Goal: Information Seeking & Learning: Check status

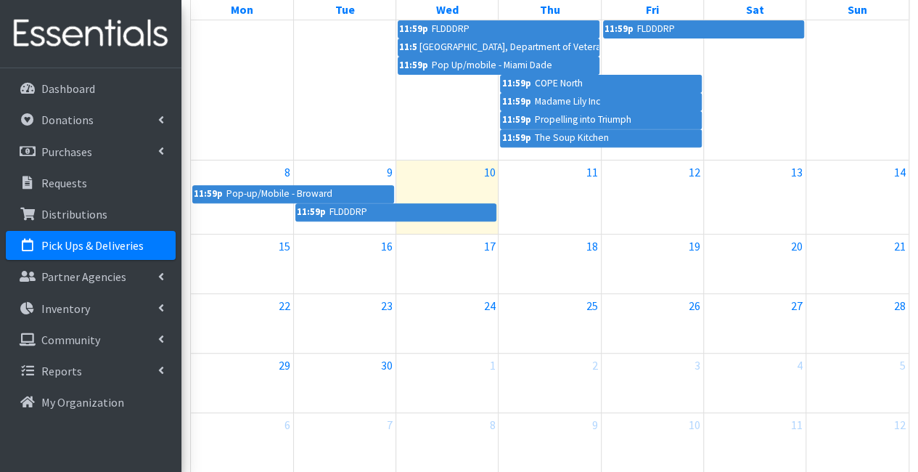
scroll to position [145, 0]
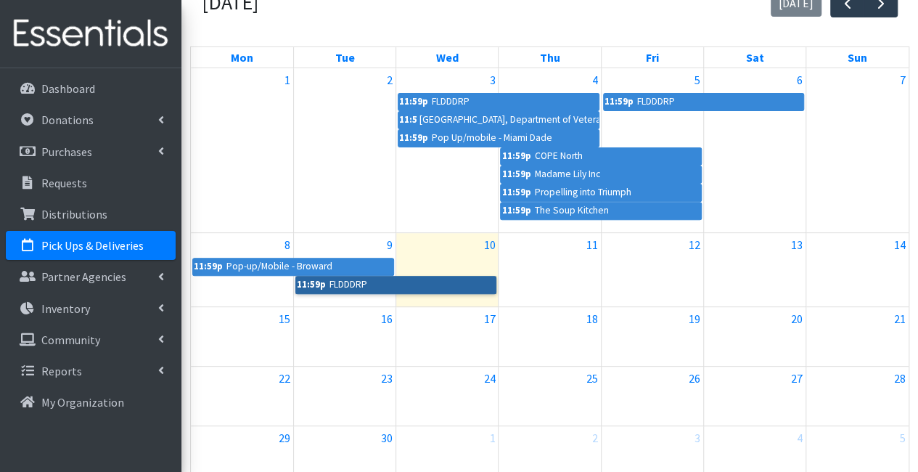
click at [361, 281] on link "11:59p FLDDDRP" at bounding box center [396, 284] width 202 height 17
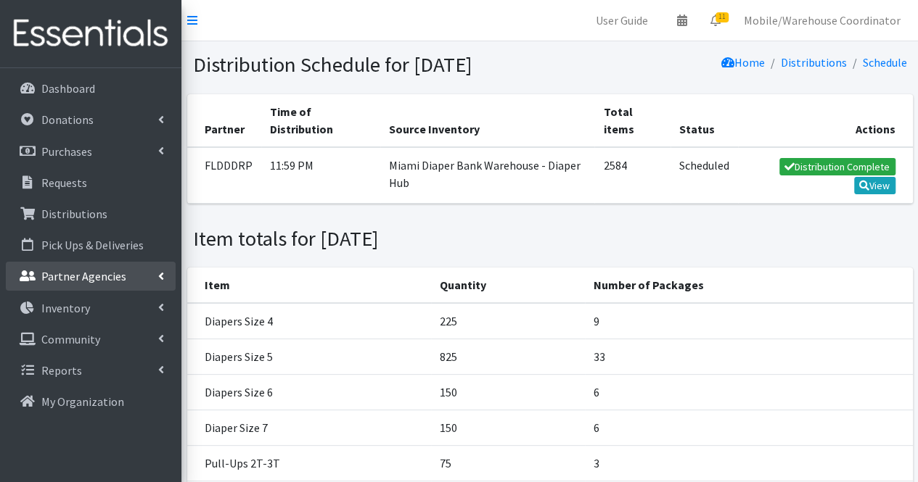
click at [82, 283] on p "Partner Agencies" at bounding box center [83, 276] width 85 height 15
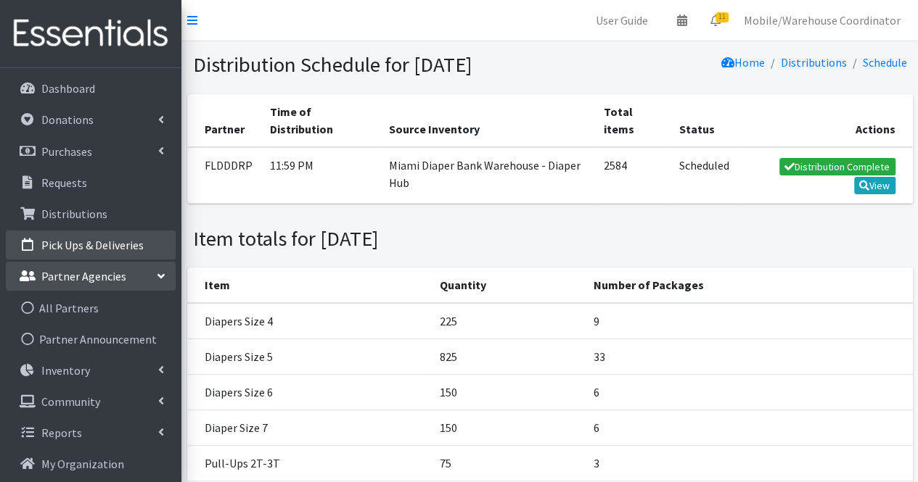
click at [112, 251] on p "Pick Ups & Deliveries" at bounding box center [92, 245] width 102 height 15
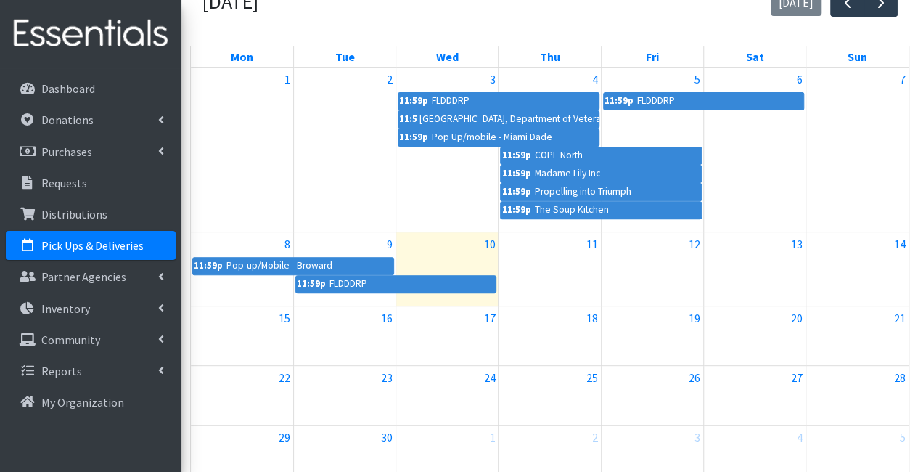
scroll to position [145, 0]
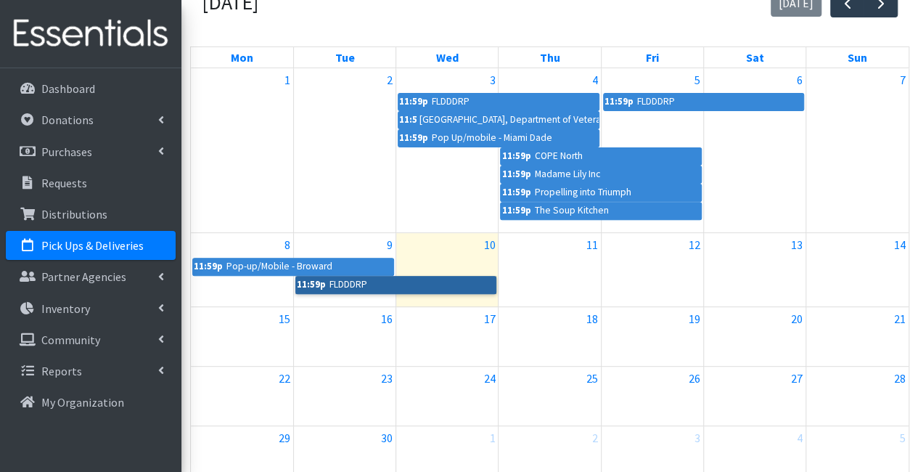
click at [443, 281] on link "11:59p FLDDDRP" at bounding box center [396, 284] width 202 height 17
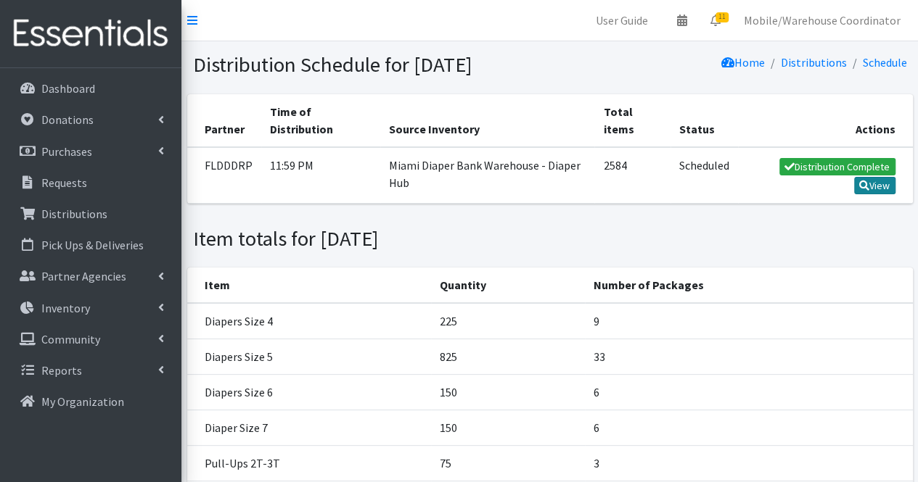
click at [882, 194] on link "View" at bounding box center [874, 185] width 41 height 17
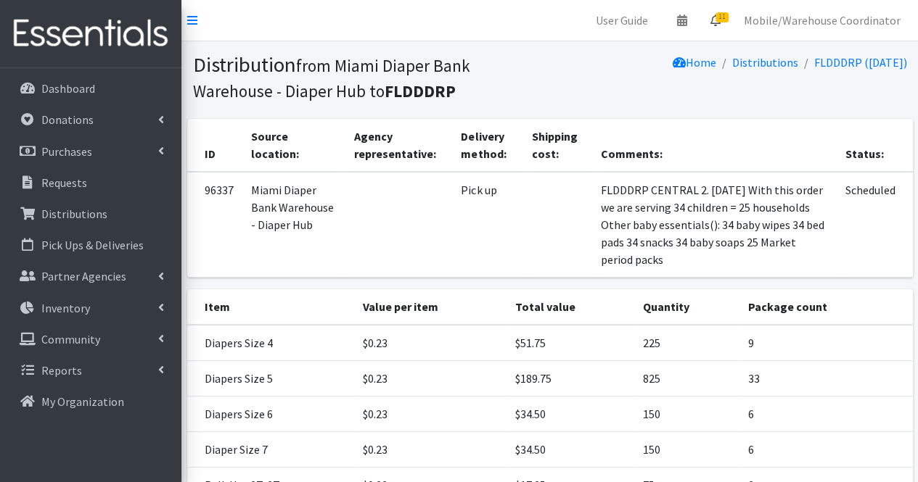
click at [728, 15] on span "11" at bounding box center [721, 17] width 13 height 10
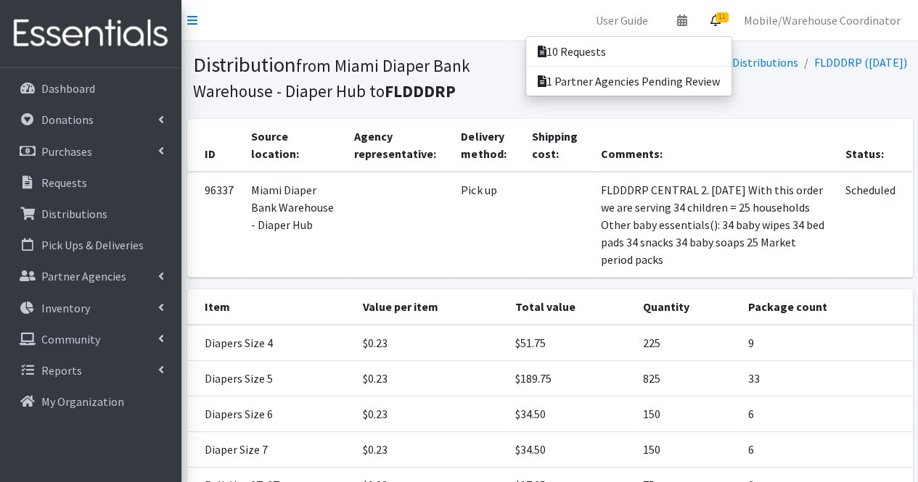
click at [496, 96] on h1 "Distribution from Miami Diaper Bank Warehouse - Diaper Hub to FLDDDRP" at bounding box center [369, 77] width 352 height 50
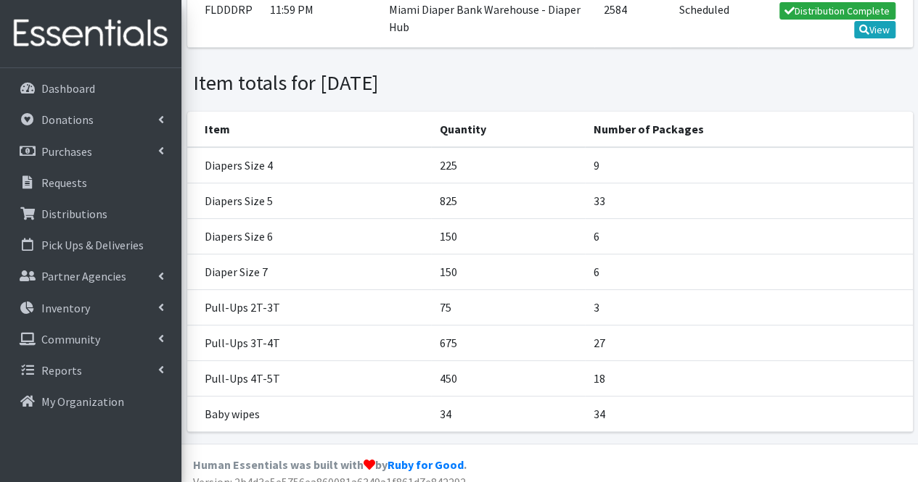
scroll to position [193, 0]
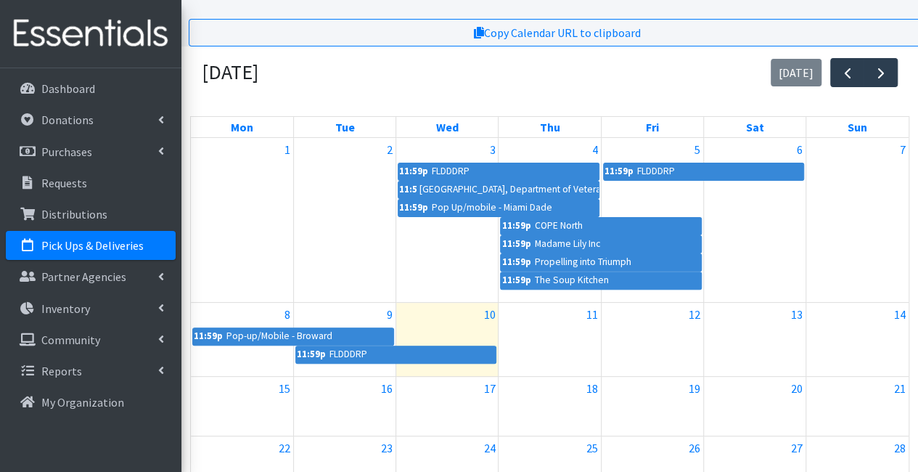
scroll to position [169, 0]
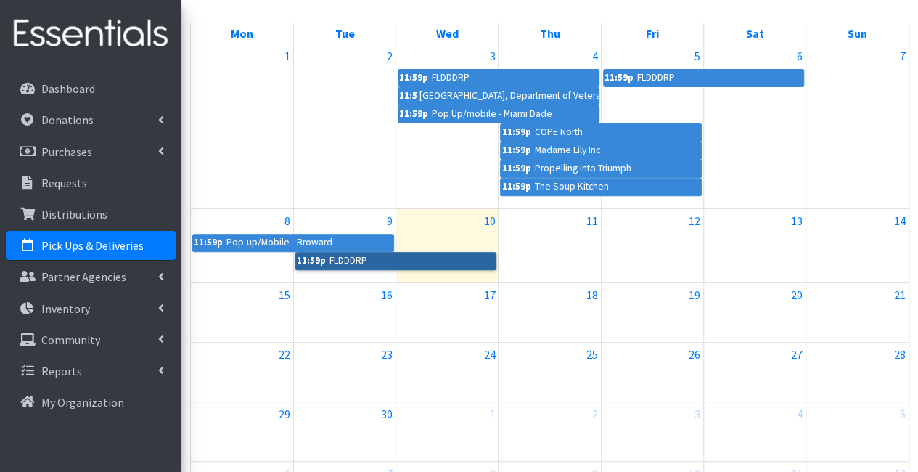
click at [439, 260] on link "11:59p FLDDDRP" at bounding box center [396, 260] width 202 height 17
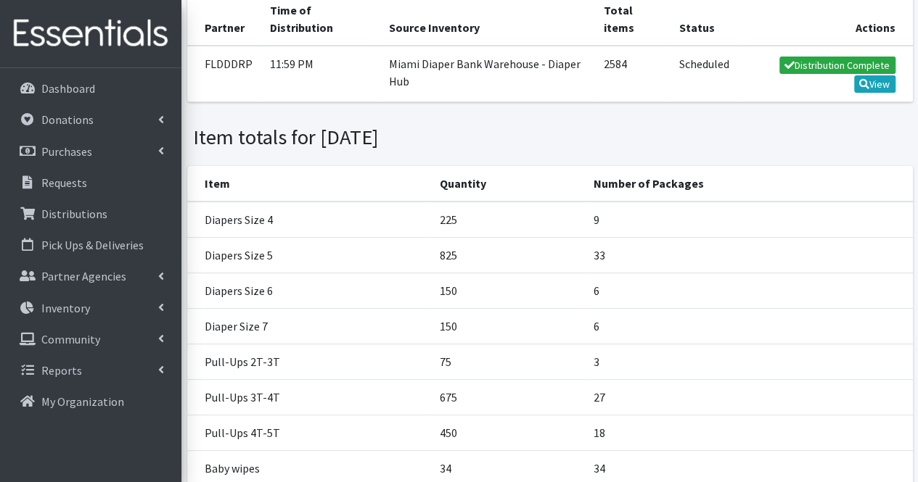
scroll to position [145, 0]
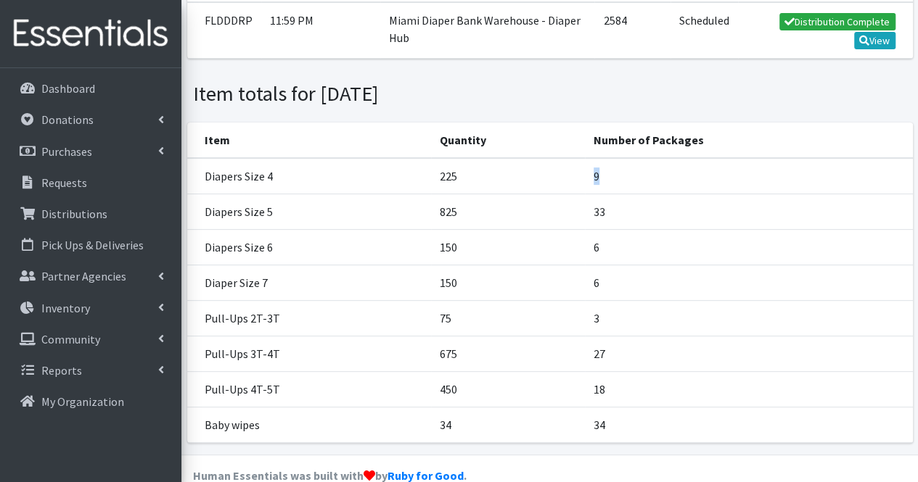
drag, startPoint x: 602, startPoint y: 207, endPoint x: 562, endPoint y: 214, distance: 41.3
click at [562, 194] on tr "Diapers Size 4 225 9" at bounding box center [549, 176] width 725 height 36
click at [582, 217] on td "825" at bounding box center [508, 212] width 154 height 36
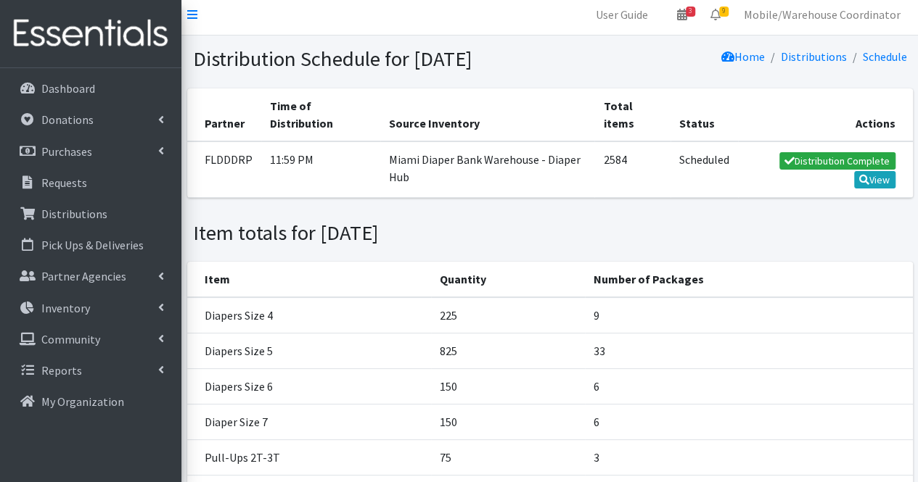
scroll to position [0, 0]
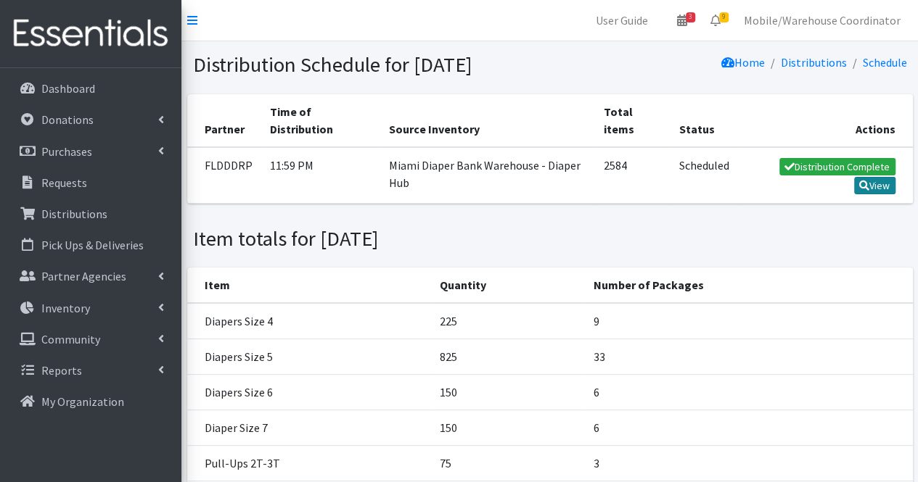
click at [867, 194] on link "View" at bounding box center [874, 185] width 41 height 17
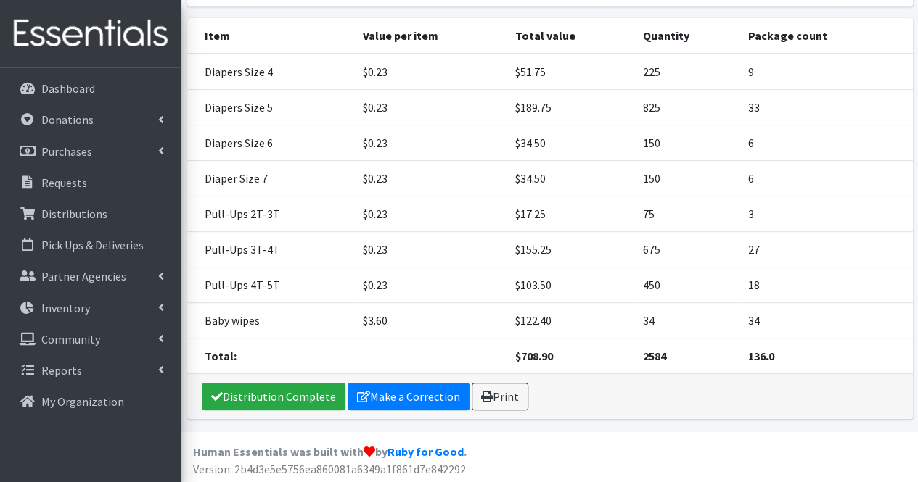
scroll to position [199, 0]
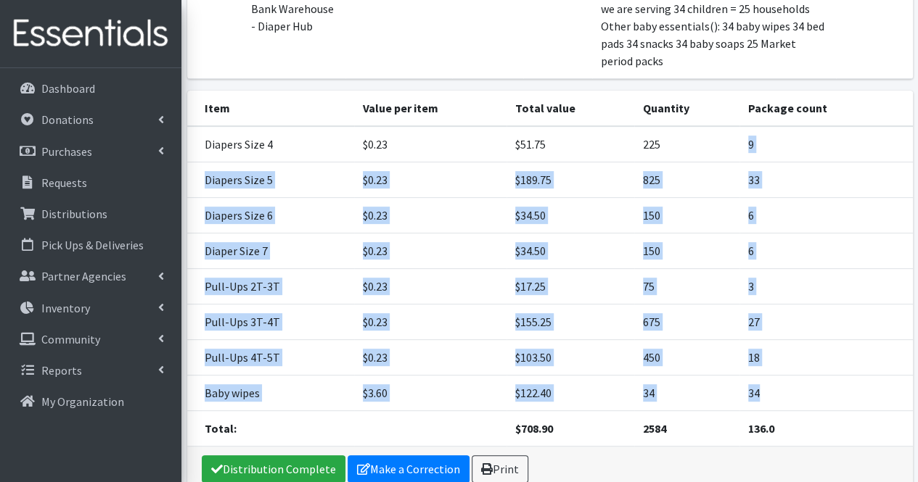
drag, startPoint x: 770, startPoint y: 394, endPoint x: 712, endPoint y: 144, distance: 256.2
click at [712, 144] on tbody "Diapers Size 4 $0.23 $51.75 225 9 Diapers Size 5 $0.23 $189.75 825 33 Diapers S…" at bounding box center [549, 286] width 725 height 321
click at [826, 195] on td "33" at bounding box center [825, 181] width 173 height 36
click at [824, 197] on td "33" at bounding box center [825, 181] width 173 height 36
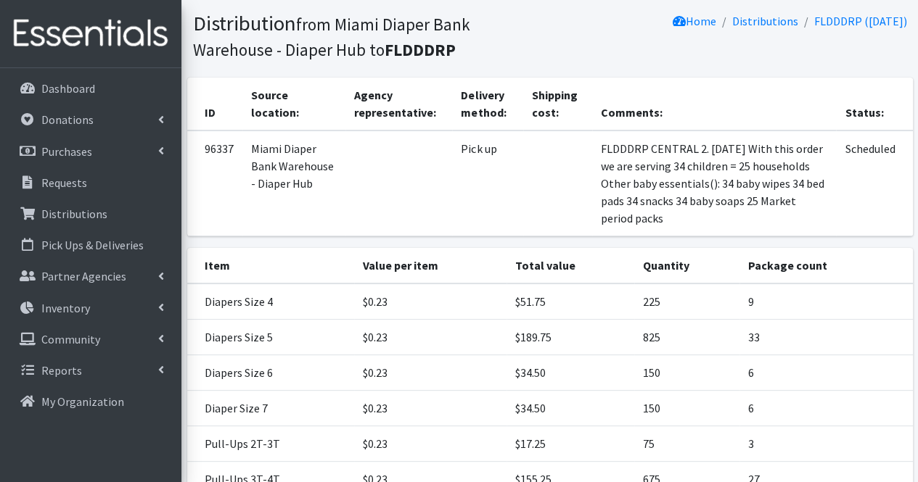
scroll to position [0, 0]
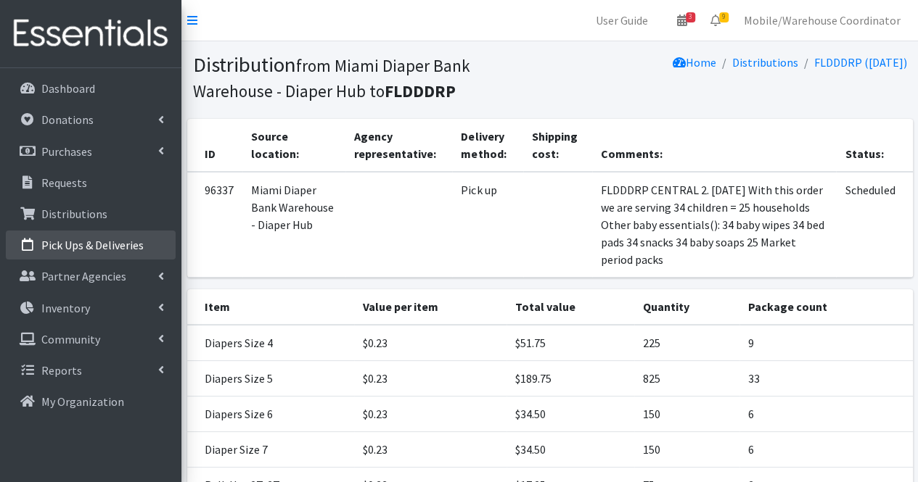
click at [78, 252] on p "Pick Ups & Deliveries" at bounding box center [92, 245] width 102 height 15
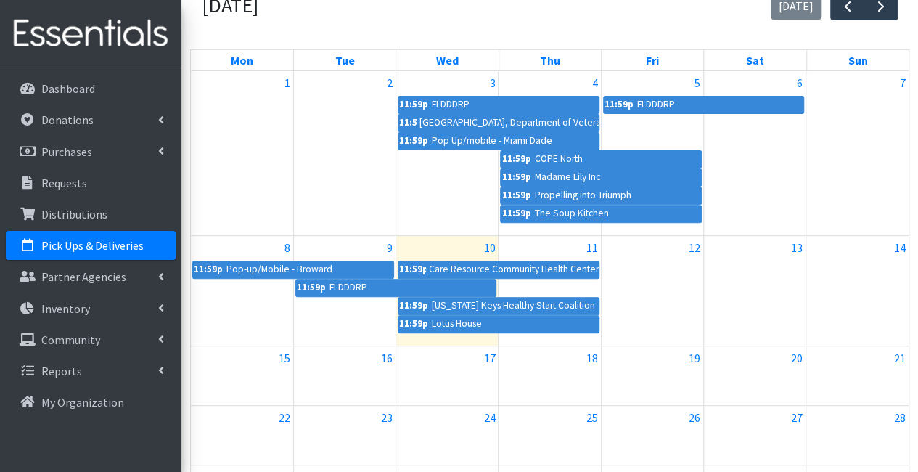
scroll to position [218, 0]
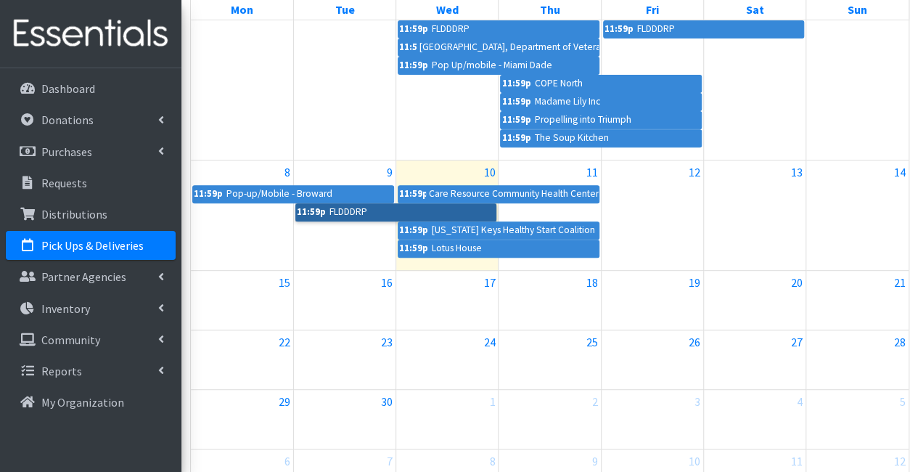
click at [382, 213] on link "11:59p FLDDDRP" at bounding box center [396, 211] width 202 height 17
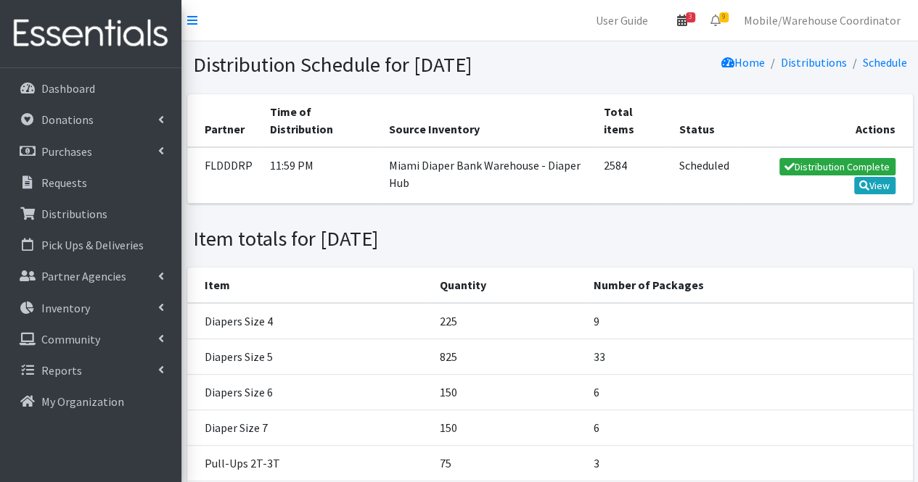
click at [689, 31] on link "3" at bounding box center [681, 20] width 33 height 29
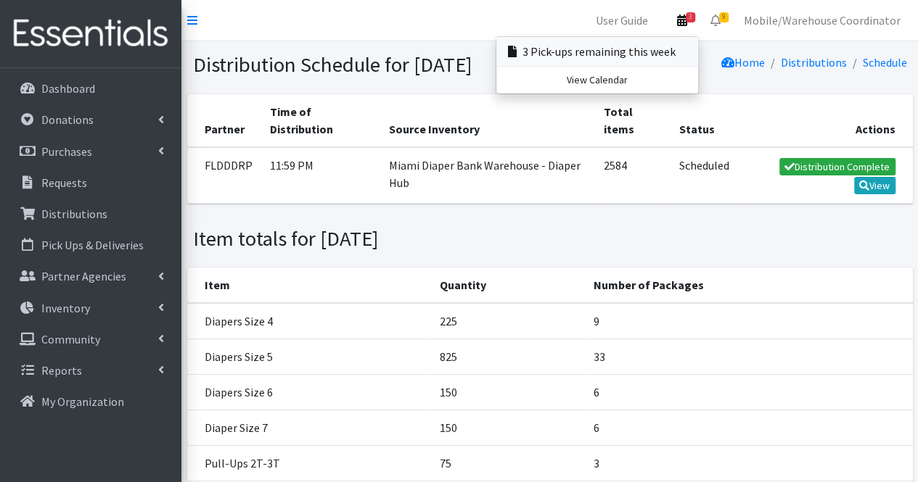
click at [625, 49] on link "3 Pick-ups remaining this week" at bounding box center [597, 51] width 202 height 29
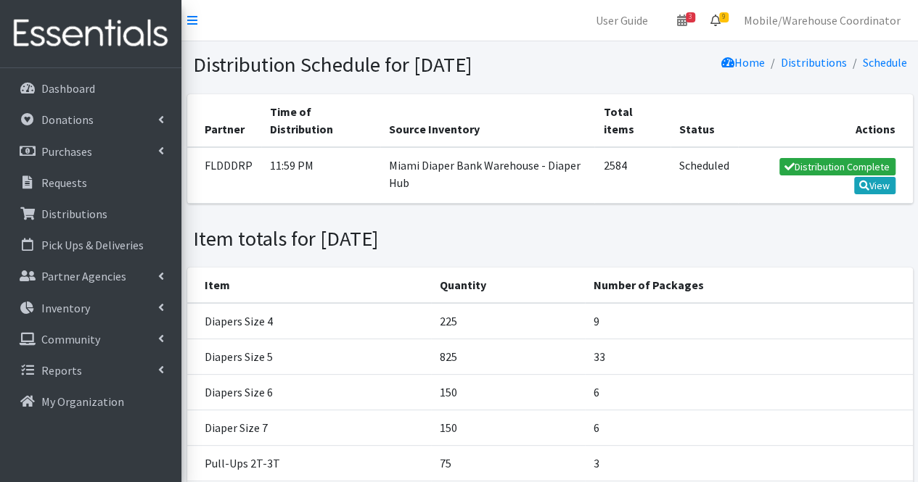
click at [704, 15] on link "9" at bounding box center [715, 20] width 33 height 29
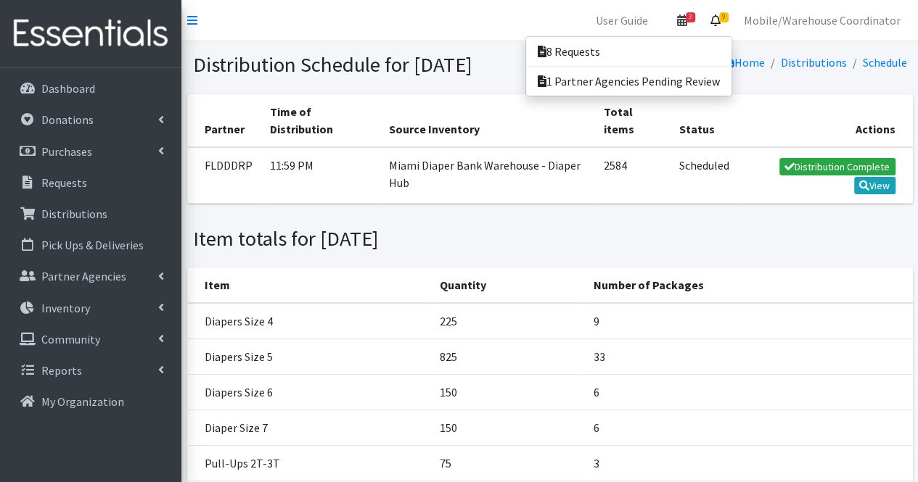
click at [689, 13] on link "3" at bounding box center [681, 20] width 33 height 29
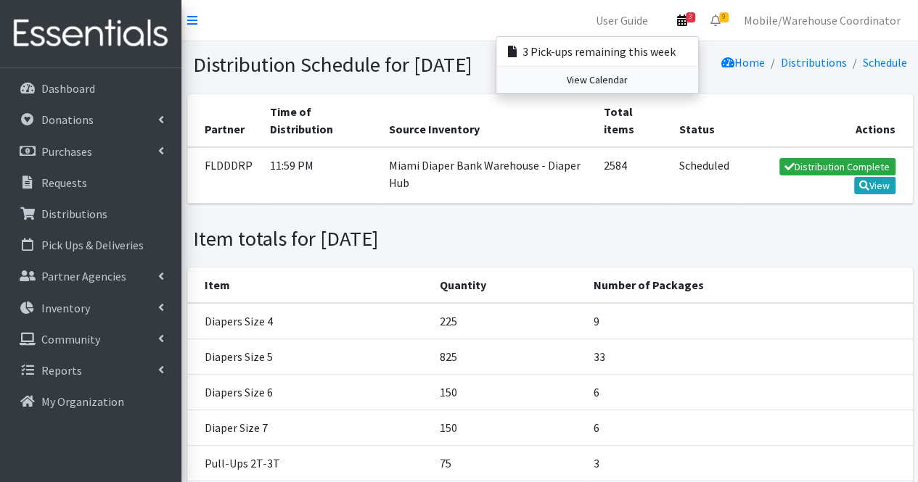
click at [603, 81] on link "View Calendar" at bounding box center [597, 80] width 202 height 27
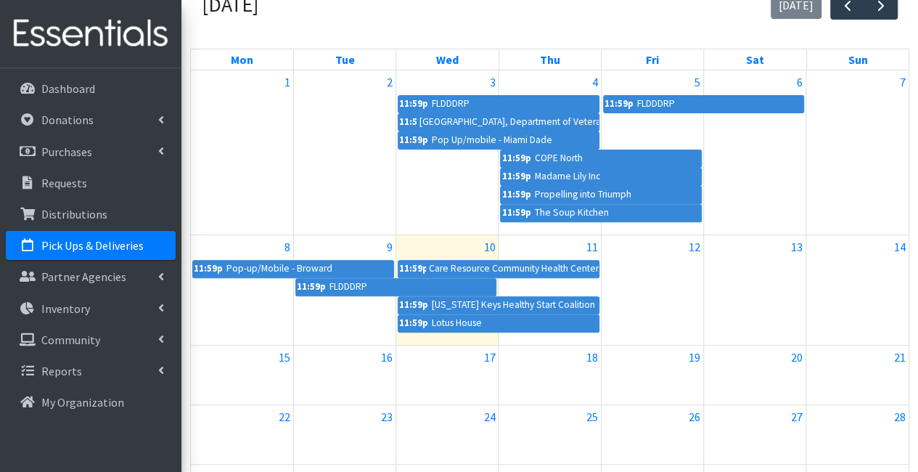
scroll to position [218, 0]
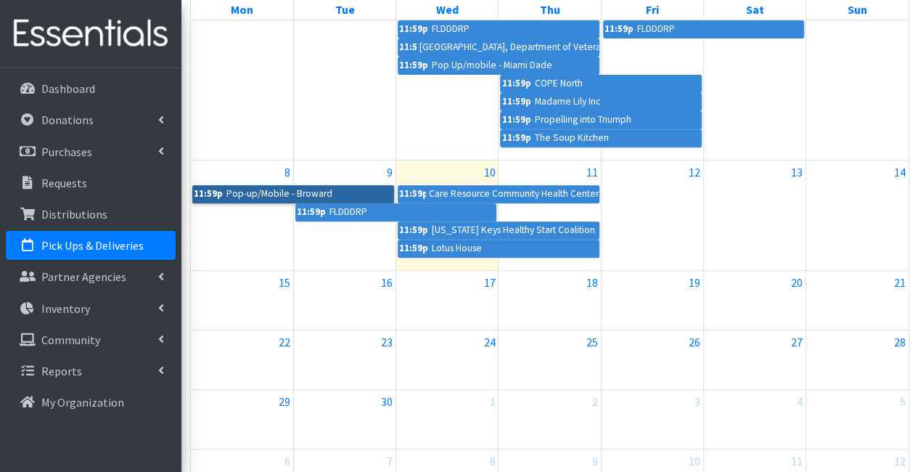
click at [353, 187] on link "11:59p Pop-up/Mobile - Broward" at bounding box center [293, 193] width 202 height 17
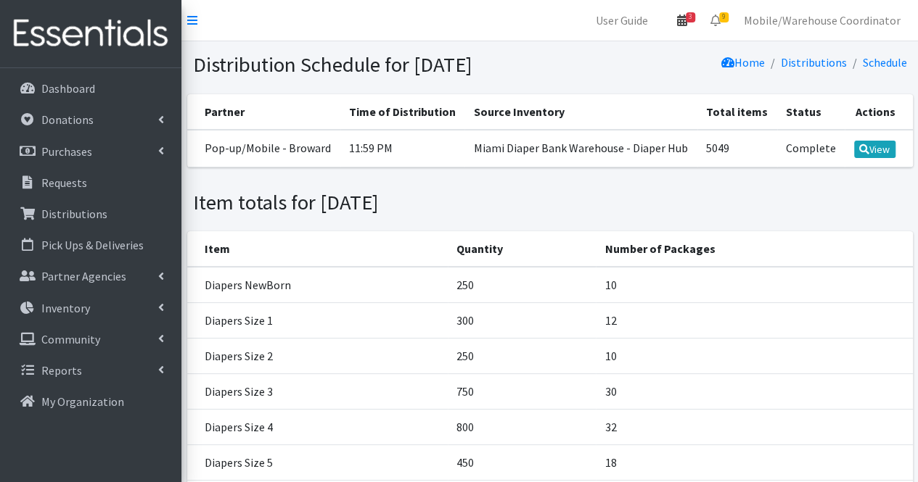
click at [699, 20] on link "3" at bounding box center [681, 20] width 33 height 29
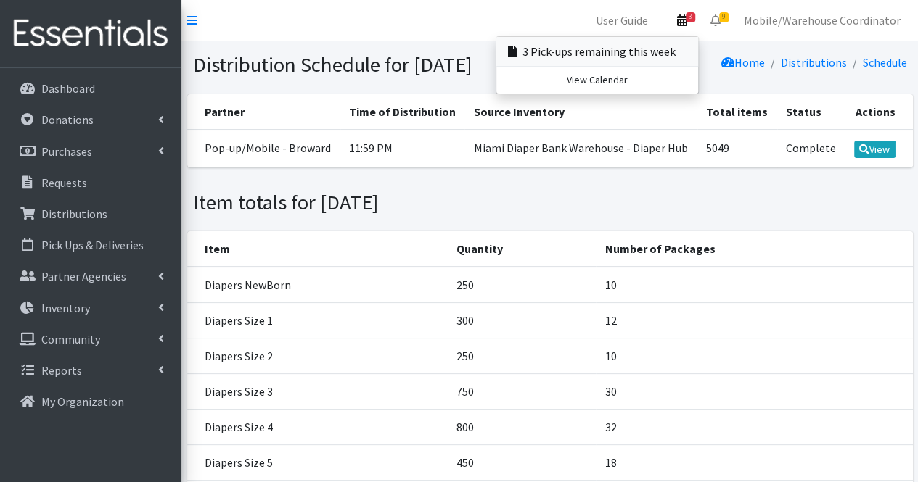
click at [606, 54] on link "3 Pick-ups remaining this week" at bounding box center [597, 51] width 202 height 29
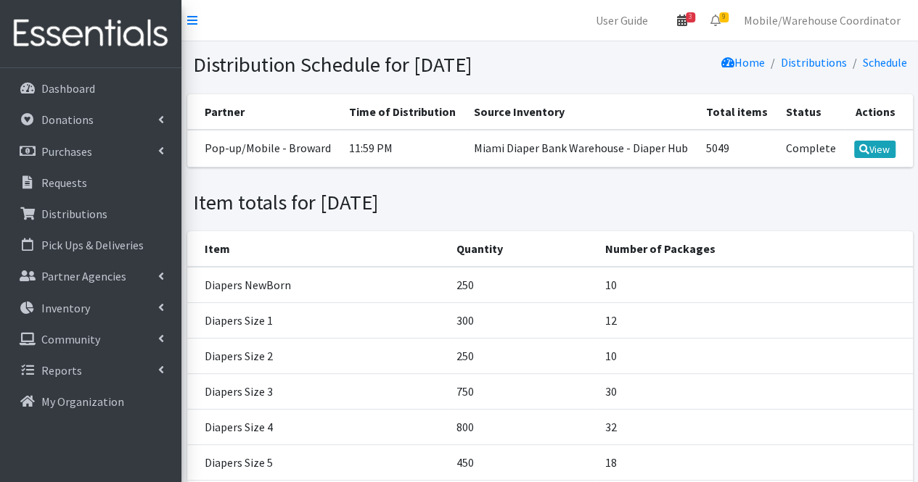
click at [683, 20] on icon at bounding box center [682, 21] width 10 height 12
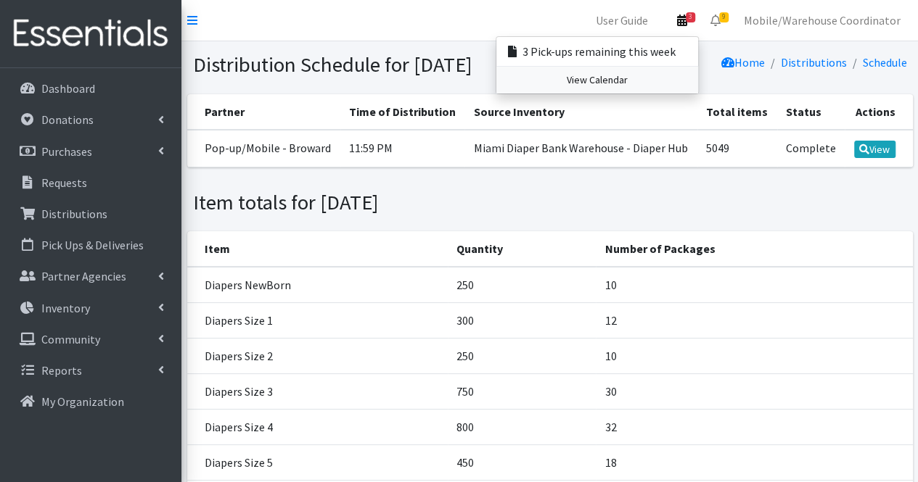
click at [631, 80] on link "View Calendar" at bounding box center [597, 80] width 202 height 27
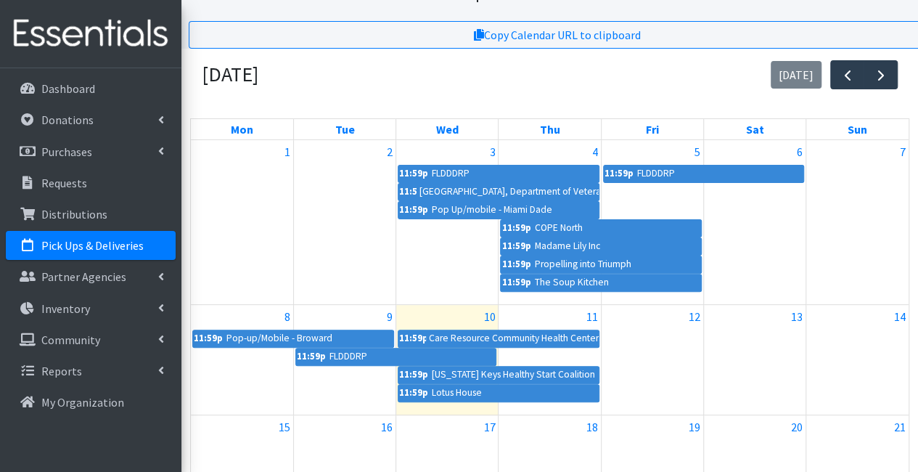
scroll to position [145, 0]
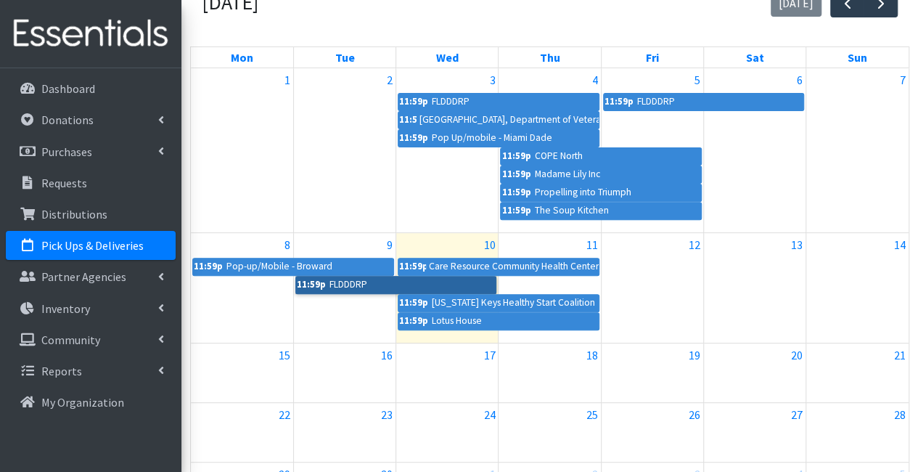
click at [422, 286] on link "11:59p FLDDDRP" at bounding box center [396, 284] width 202 height 17
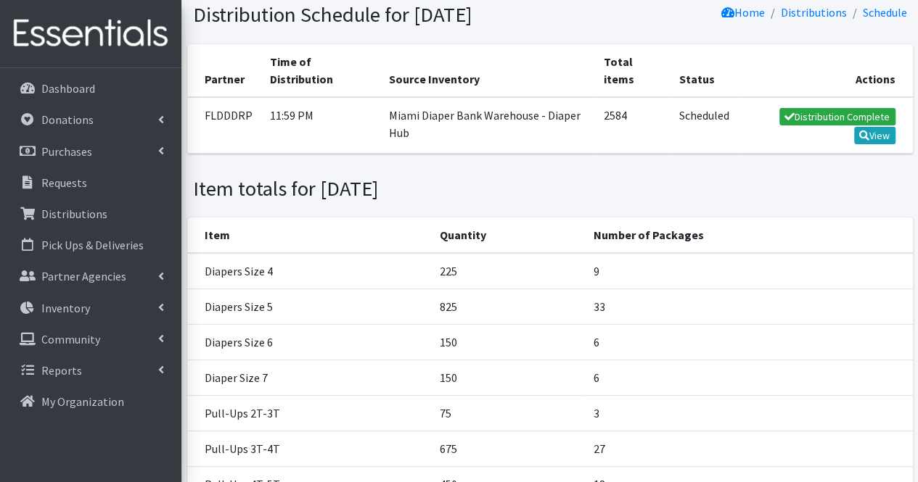
scroll to position [73, 0]
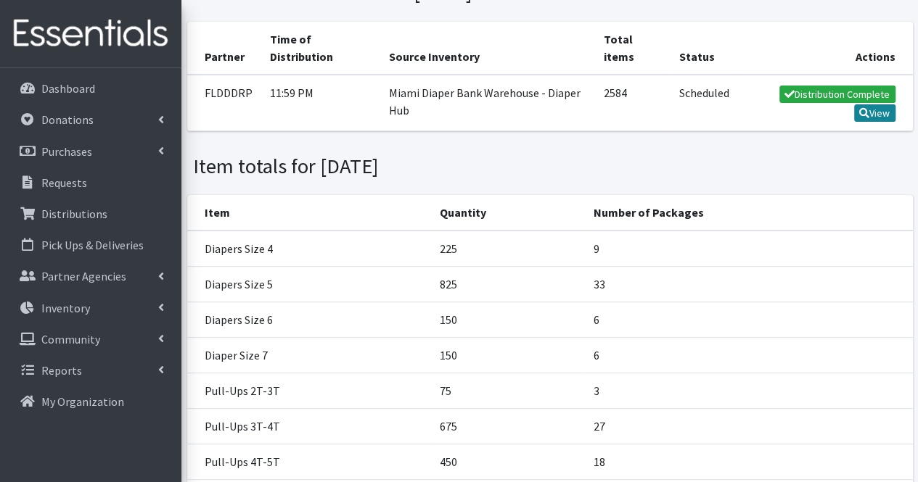
click at [874, 122] on link "View" at bounding box center [874, 112] width 41 height 17
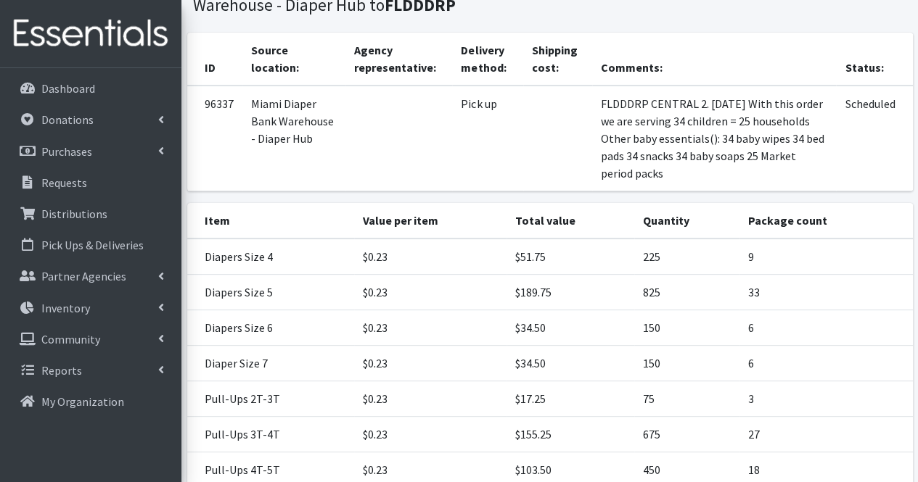
scroll to position [54, 0]
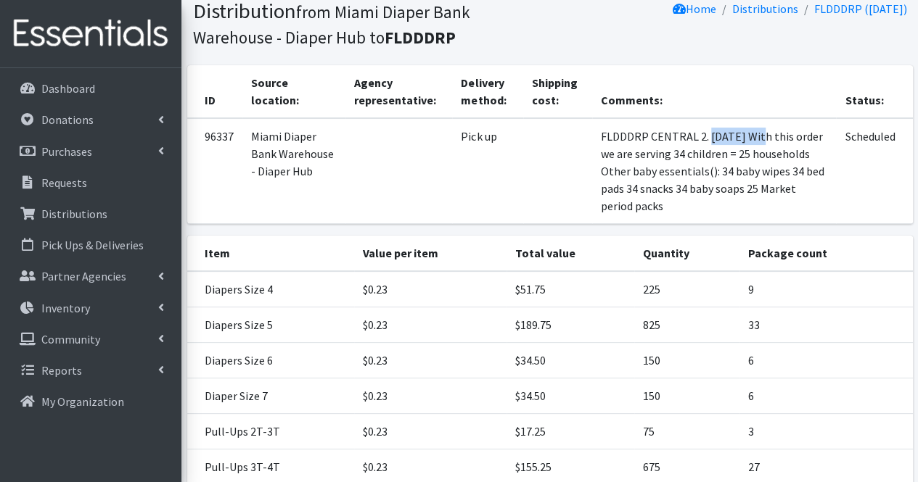
drag, startPoint x: 702, startPoint y: 141, endPoint x: 754, endPoint y: 131, distance: 52.5
click at [754, 131] on td "FLDDDRP CENTRAL 2. [DATE] With this order we are serving 34 children = 25 house…" at bounding box center [714, 171] width 244 height 106
copy td "[DATE]"
click at [104, 334] on link "Community" at bounding box center [91, 339] width 170 height 29
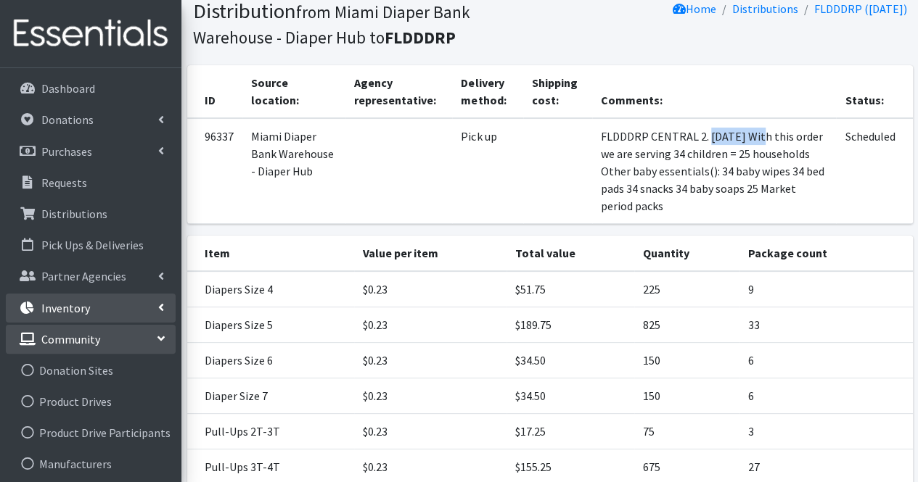
click at [69, 307] on p "Inventory" at bounding box center [65, 308] width 49 height 15
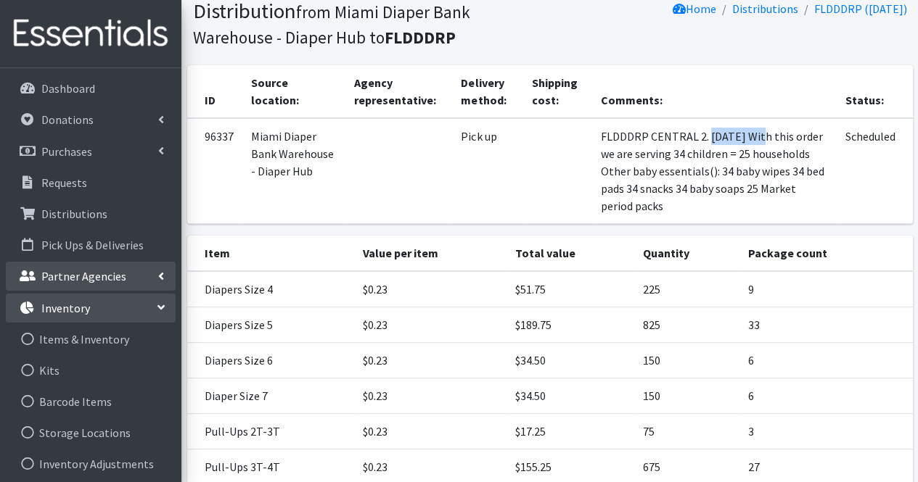
click at [75, 281] on p "Partner Agencies" at bounding box center [83, 276] width 85 height 15
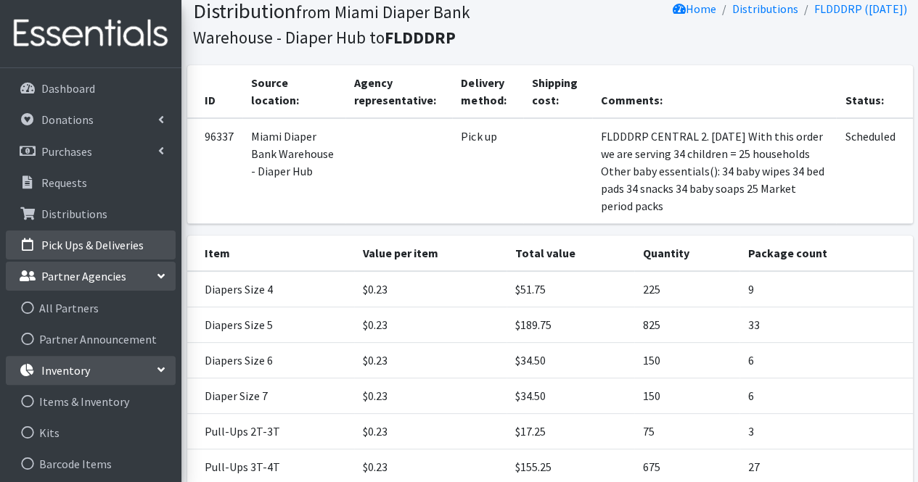
click at [75, 260] on li "Pick Ups & Deliveries" at bounding box center [91, 246] width 170 height 31
click at [89, 244] on p "Pick Ups & Deliveries" at bounding box center [92, 245] width 102 height 15
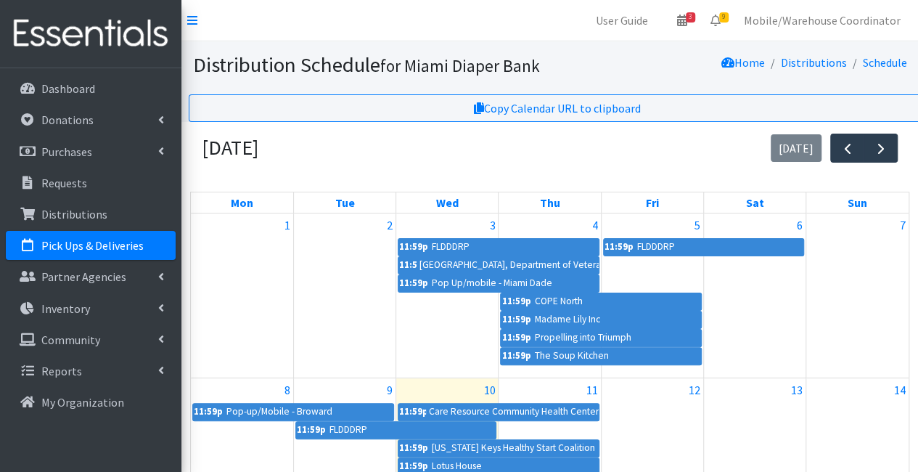
click at [574, 141] on div "September 2025 today" at bounding box center [549, 148] width 719 height 53
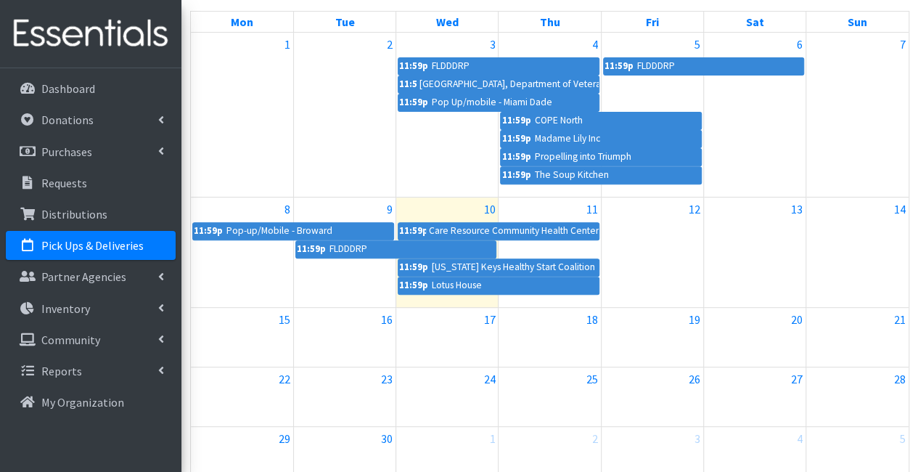
scroll to position [290, 0]
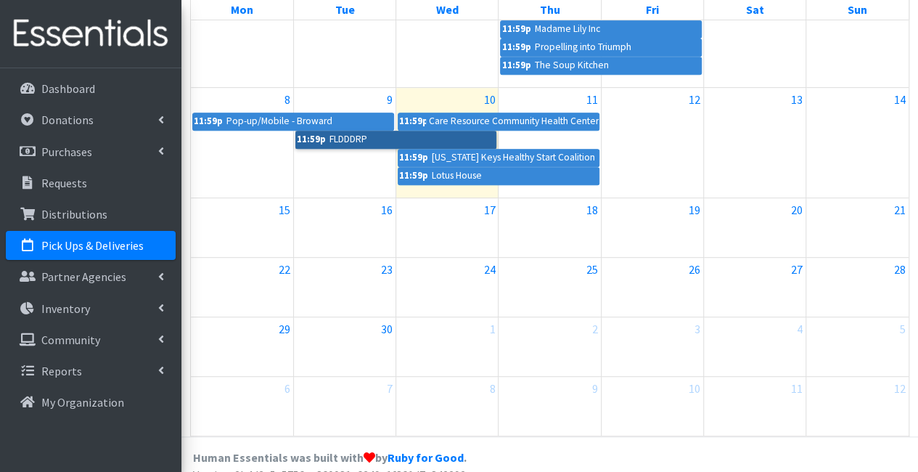
click at [429, 138] on link "11:59p FLDDDRP" at bounding box center [396, 139] width 202 height 17
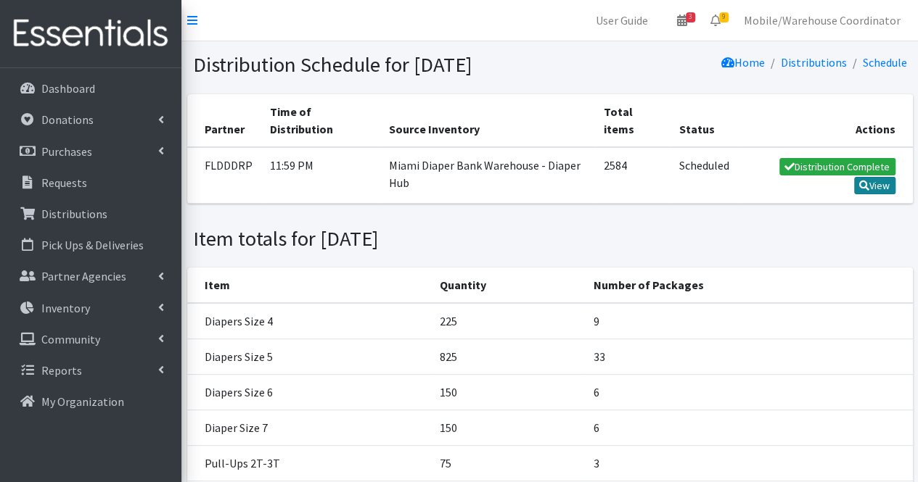
click at [863, 191] on icon at bounding box center [864, 186] width 10 height 10
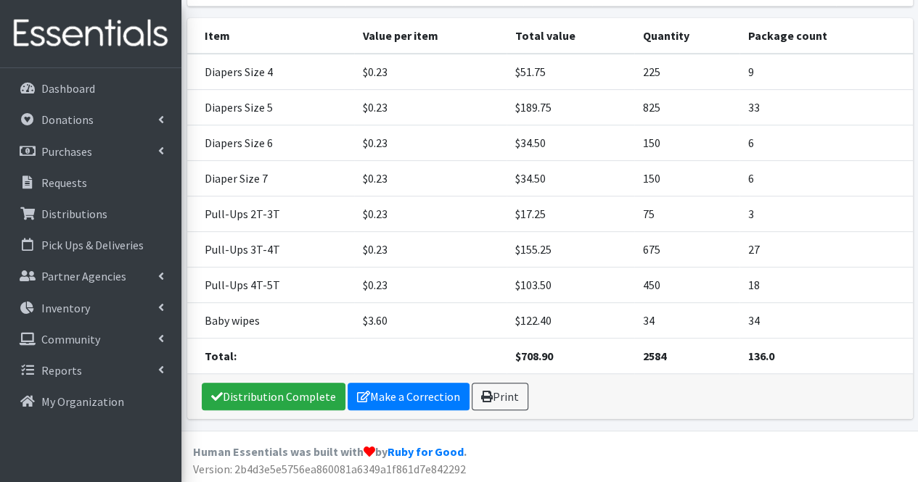
scroll to position [126, 0]
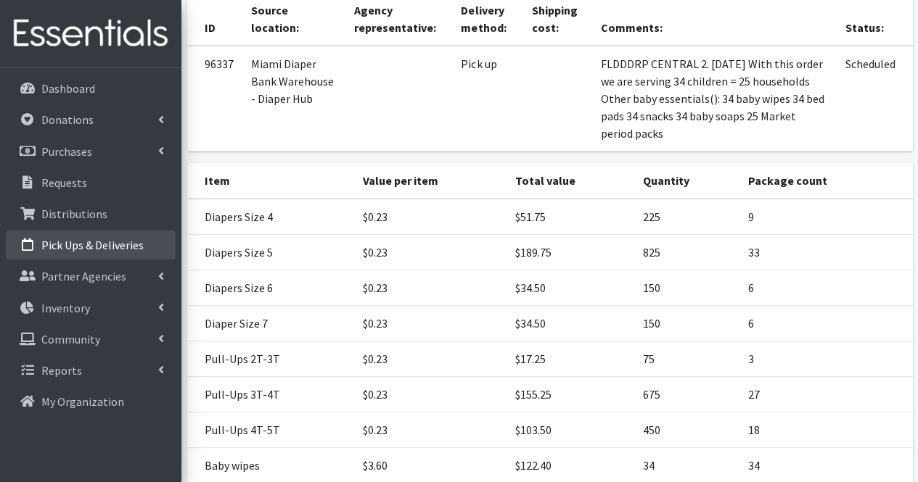
click at [94, 247] on p "Pick Ups & Deliveries" at bounding box center [92, 245] width 102 height 15
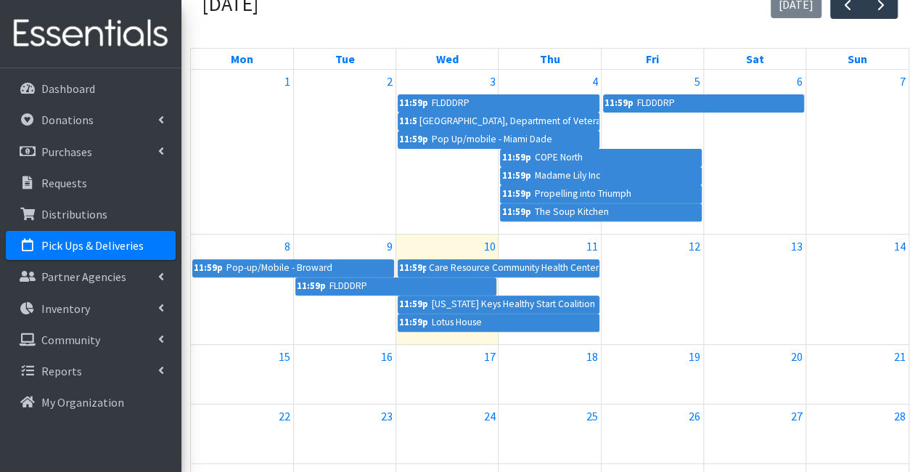
scroll to position [218, 0]
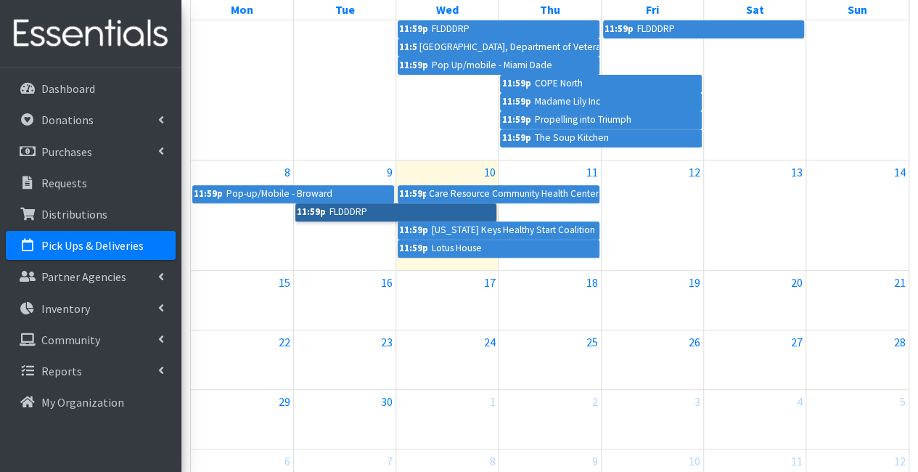
click at [428, 209] on link "11:59p FLDDDRP" at bounding box center [396, 211] width 202 height 17
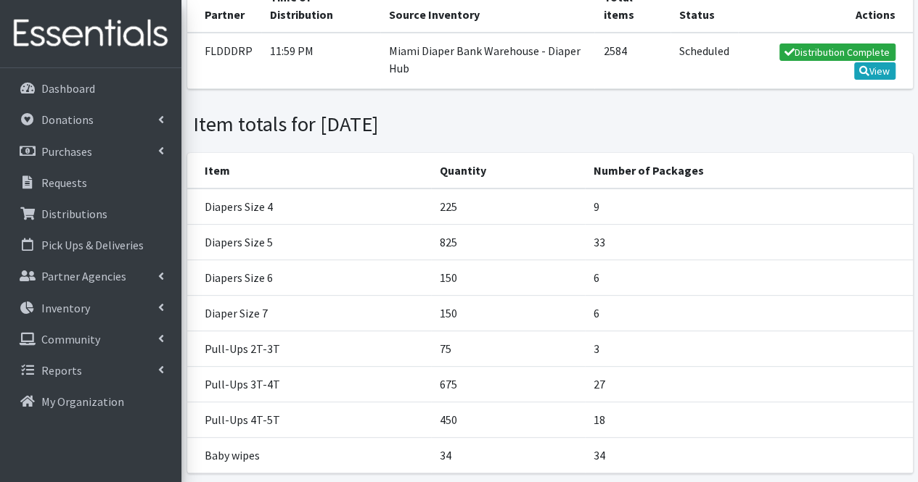
scroll to position [48, 0]
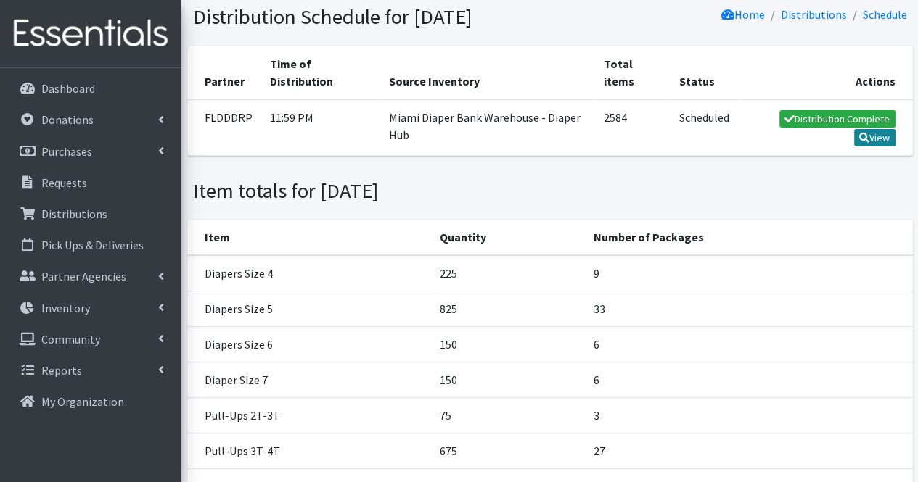
click at [867, 147] on link "View" at bounding box center [874, 137] width 41 height 17
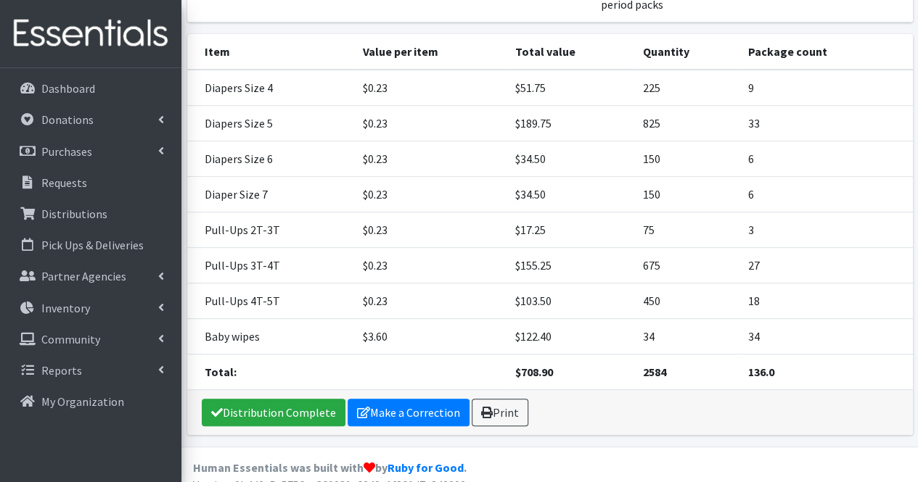
scroll to position [271, 0]
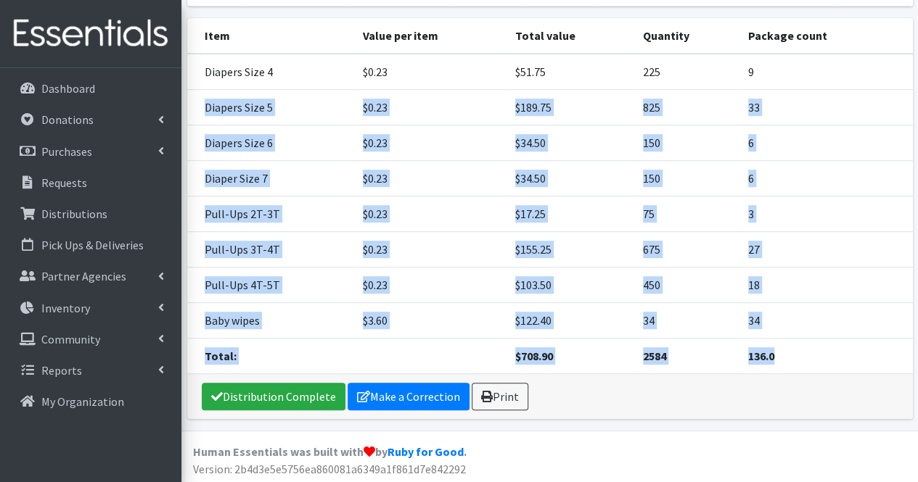
drag, startPoint x: 762, startPoint y: 70, endPoint x: 820, endPoint y: 356, distance: 291.7
click at [820, 356] on tbody "Diapers Size 4 $0.23 $51.75 225 9 Diapers Size 5 $0.23 $189.75 825 33 Diapers S…" at bounding box center [549, 214] width 725 height 321
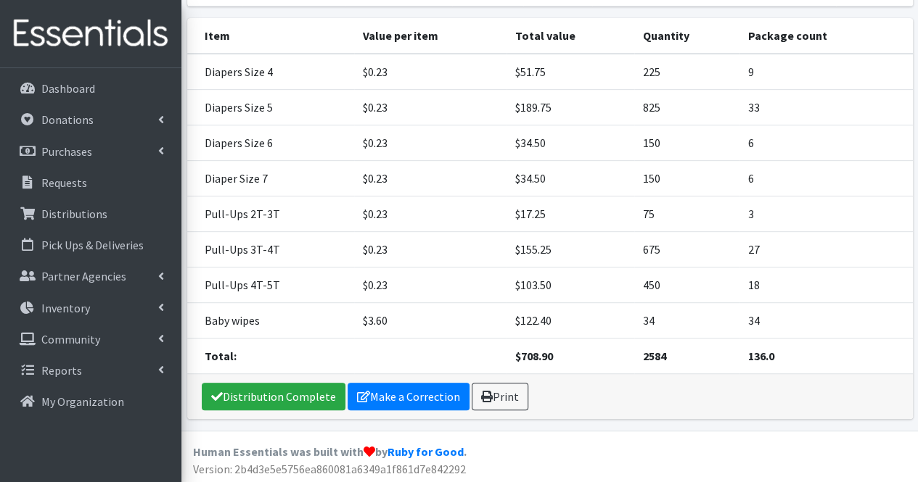
click at [803, 385] on div "Distribution Complete Make a Correction Print" at bounding box center [549, 396] width 725 height 45
click at [91, 252] on p "Pick Ups & Deliveries" at bounding box center [92, 245] width 102 height 15
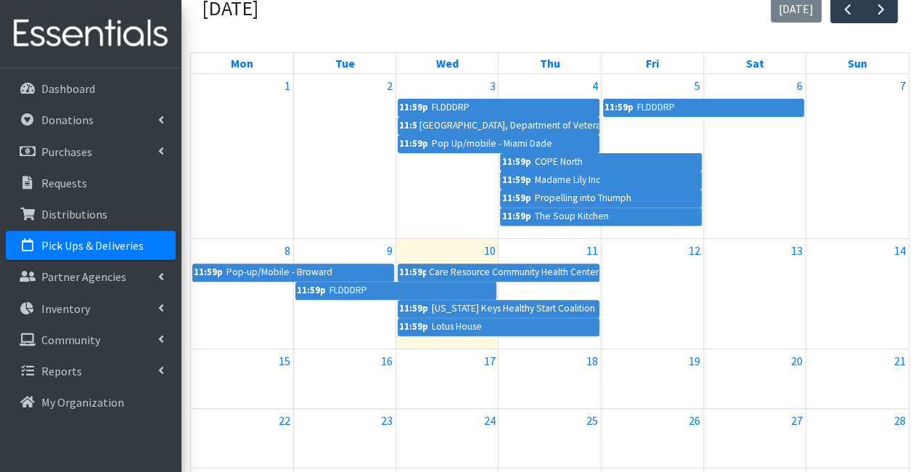
scroll to position [145, 0]
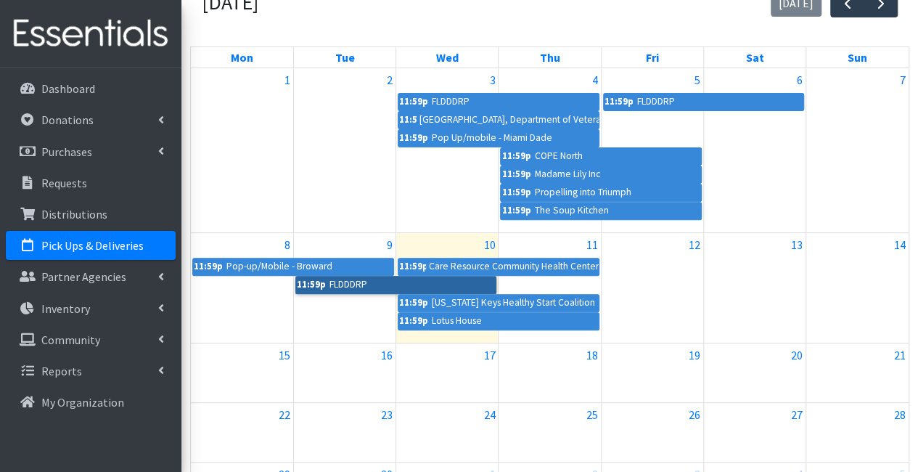
click at [409, 278] on link "11:59p FLDDDRP" at bounding box center [396, 284] width 202 height 17
